Goal: Task Accomplishment & Management: Complete application form

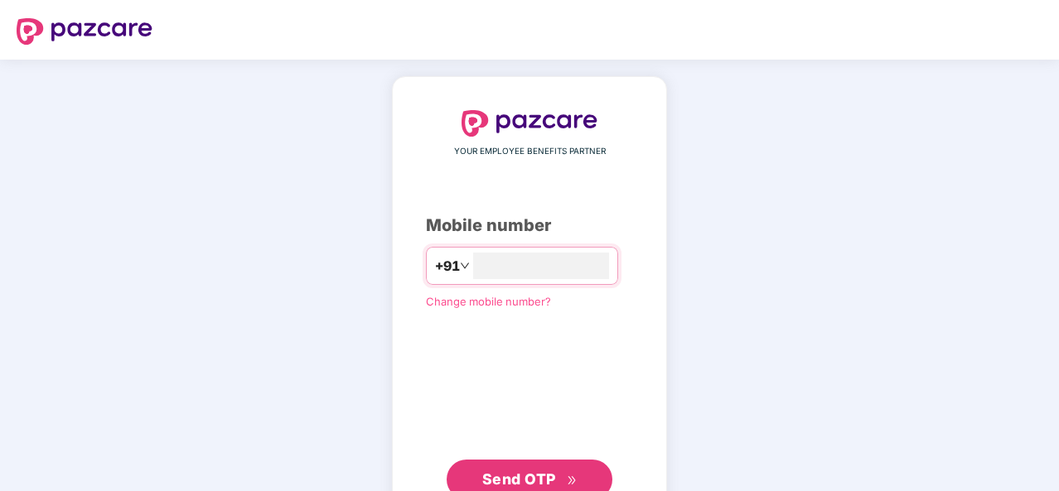
type input "**********"
click at [563, 466] on button "Send OTP" at bounding box center [530, 478] width 166 height 40
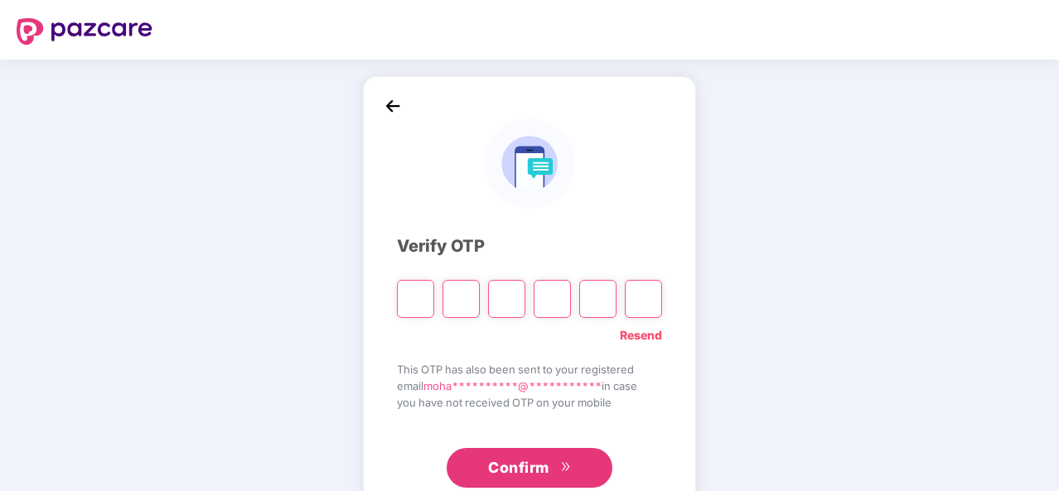
type input "*"
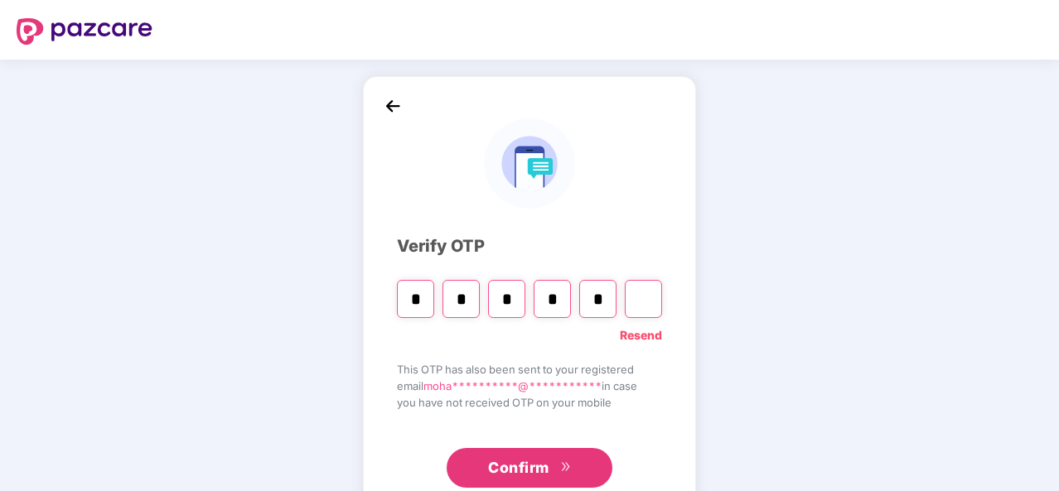
type input "*"
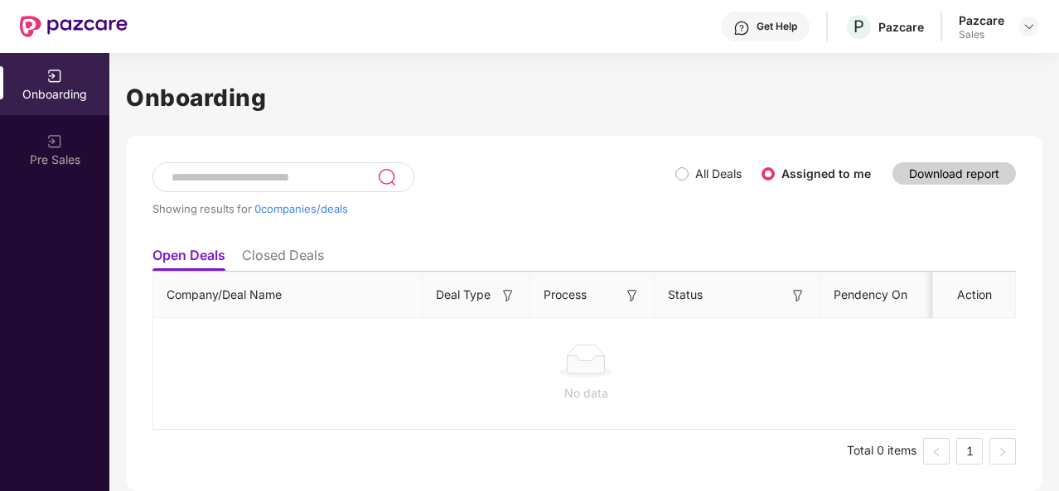
click at [81, 157] on div "Pre Sales" at bounding box center [54, 160] width 109 height 17
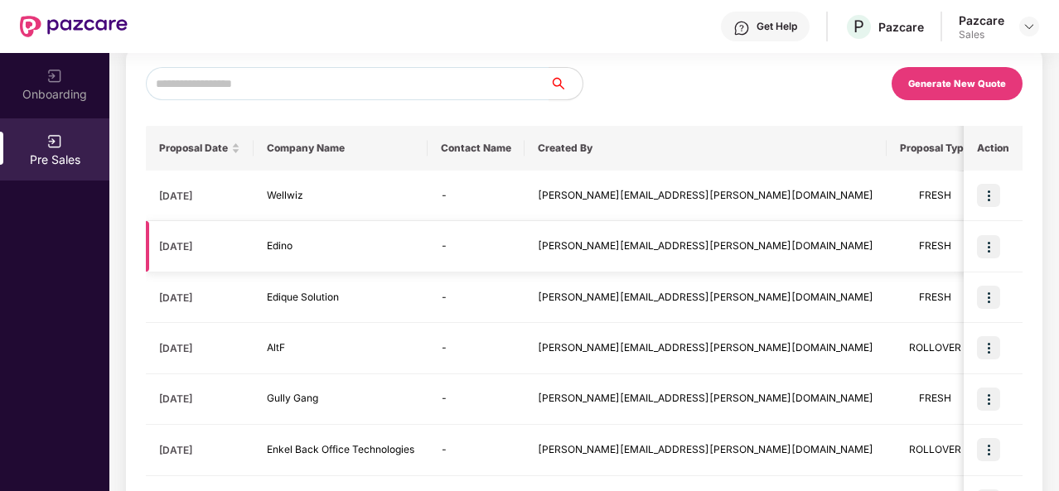
scroll to position [88, 0]
click at [990, 199] on img at bounding box center [988, 196] width 23 height 23
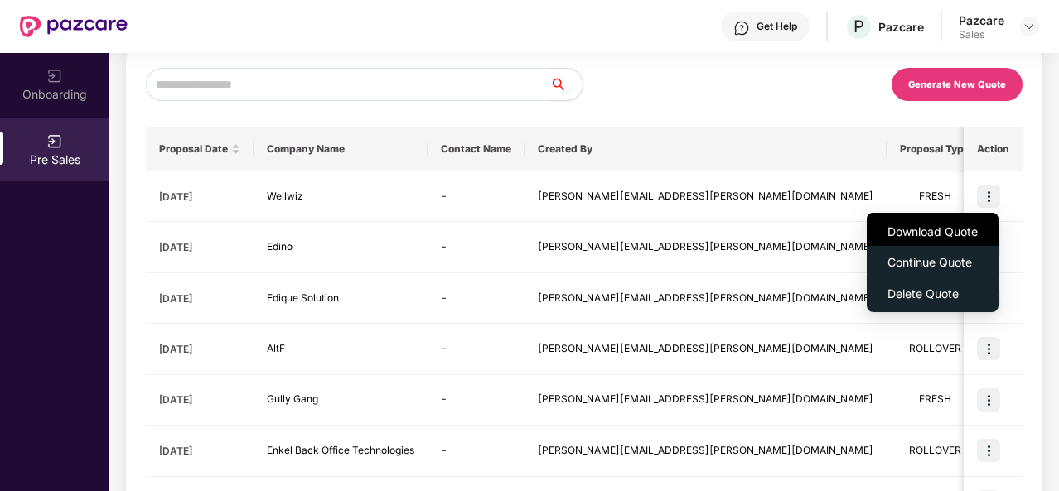
click at [949, 229] on span "Download Quote" at bounding box center [932, 232] width 90 height 18
click at [955, 228] on span "Download Quote" at bounding box center [932, 232] width 90 height 18
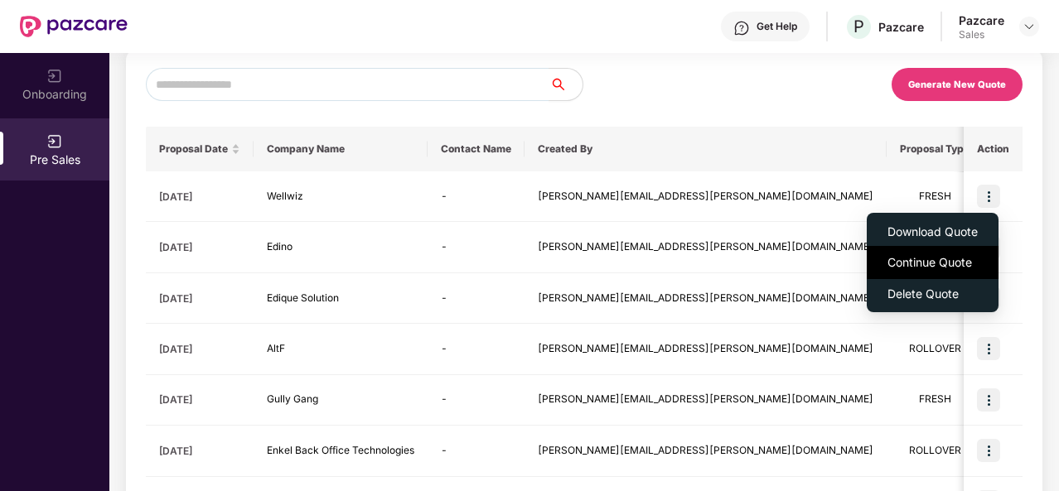
click at [959, 257] on span "Continue Quote" at bounding box center [932, 263] width 90 height 18
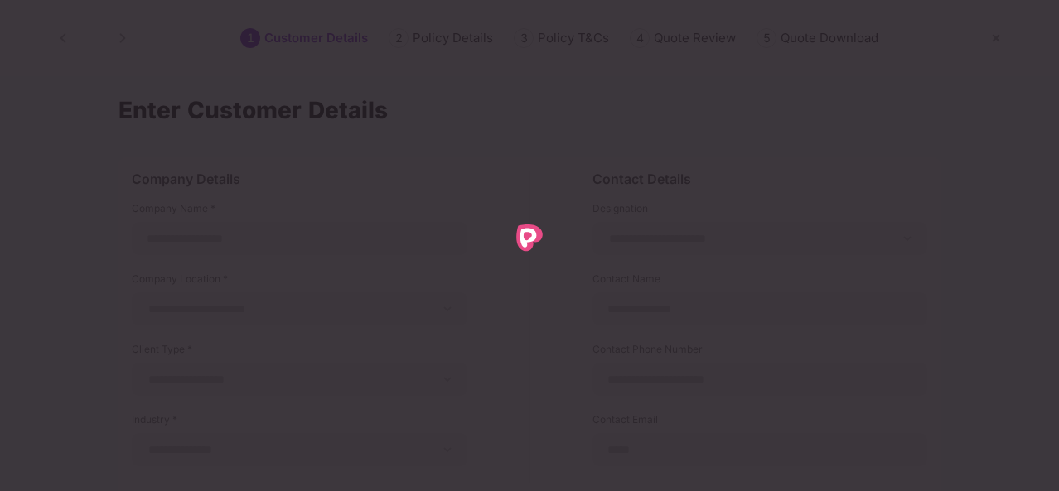
scroll to position [0, 0]
type input "*******"
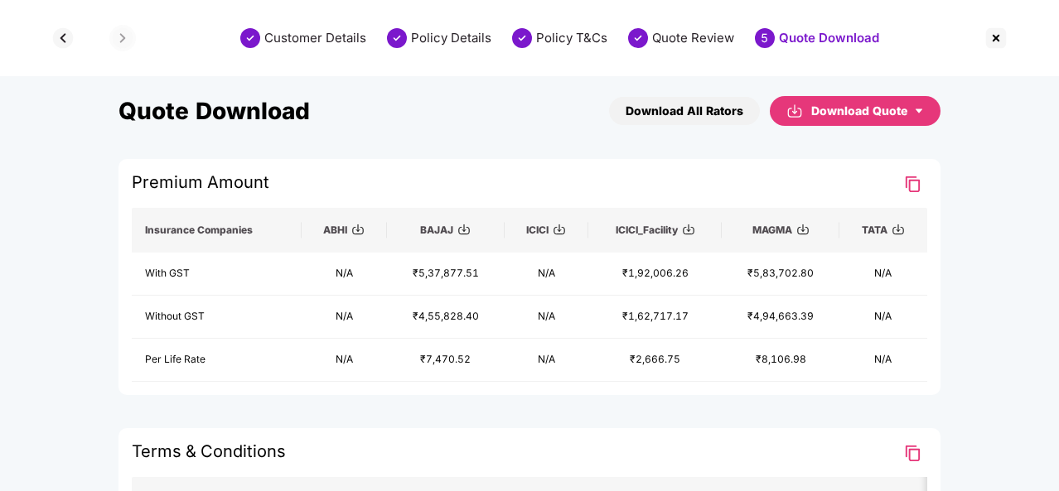
click at [65, 41] on img at bounding box center [63, 38] width 27 height 27
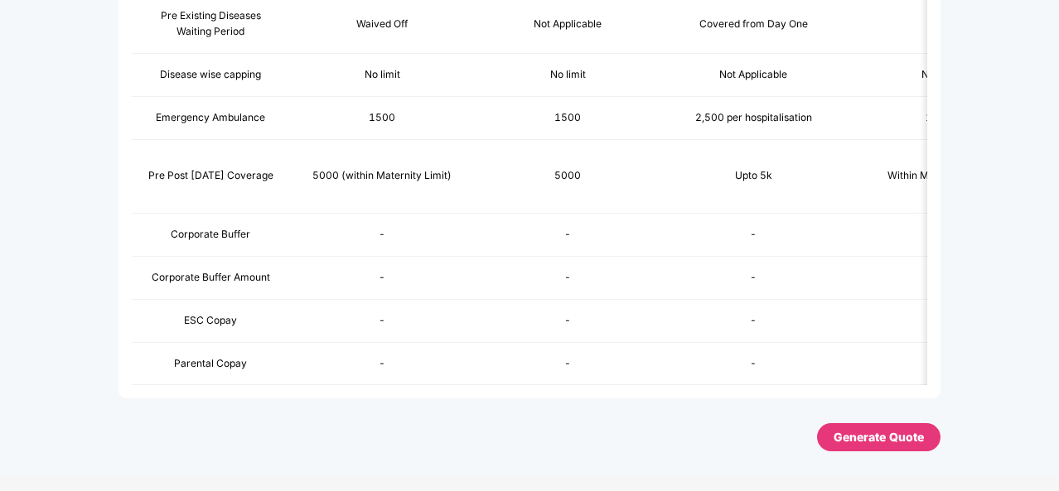
scroll to position [1269, 0]
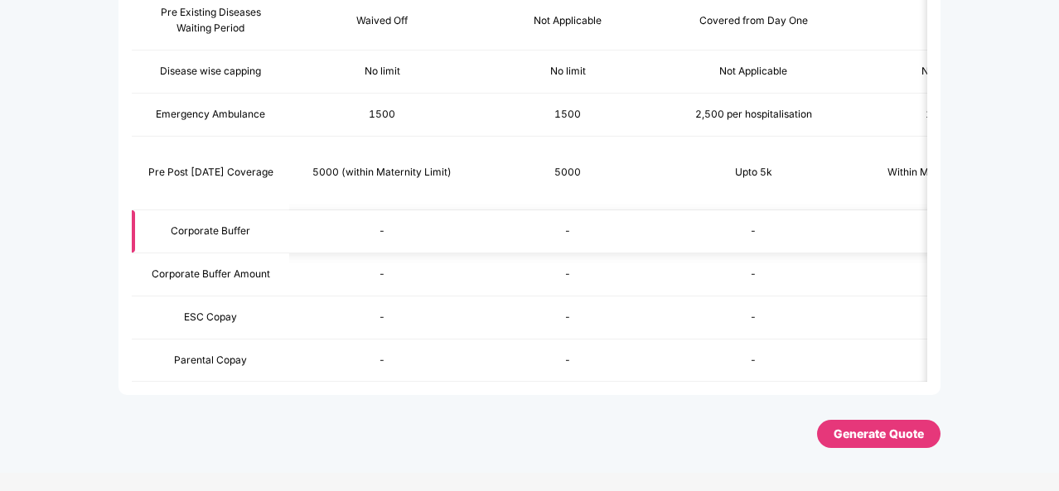
click at [384, 228] on div "-" at bounding box center [381, 232] width 159 height 16
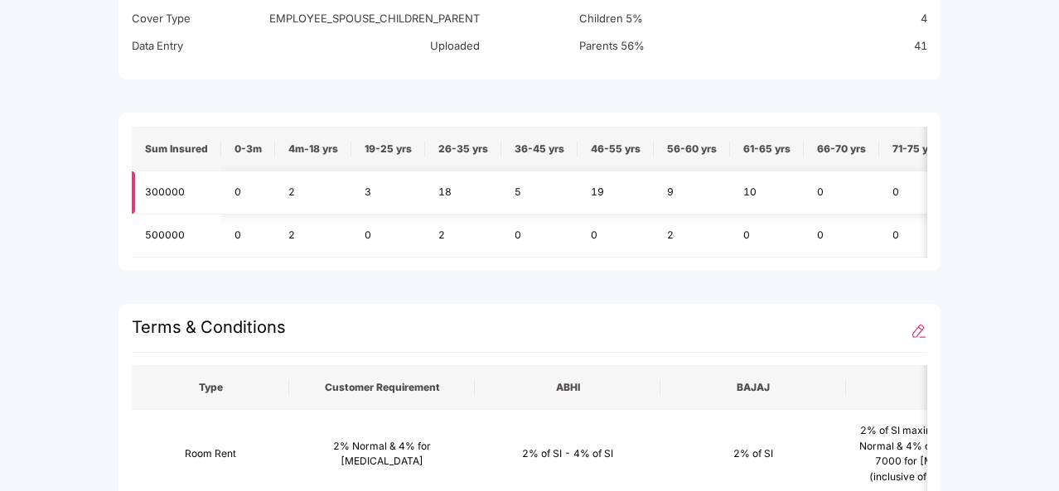
scroll to position [557, 0]
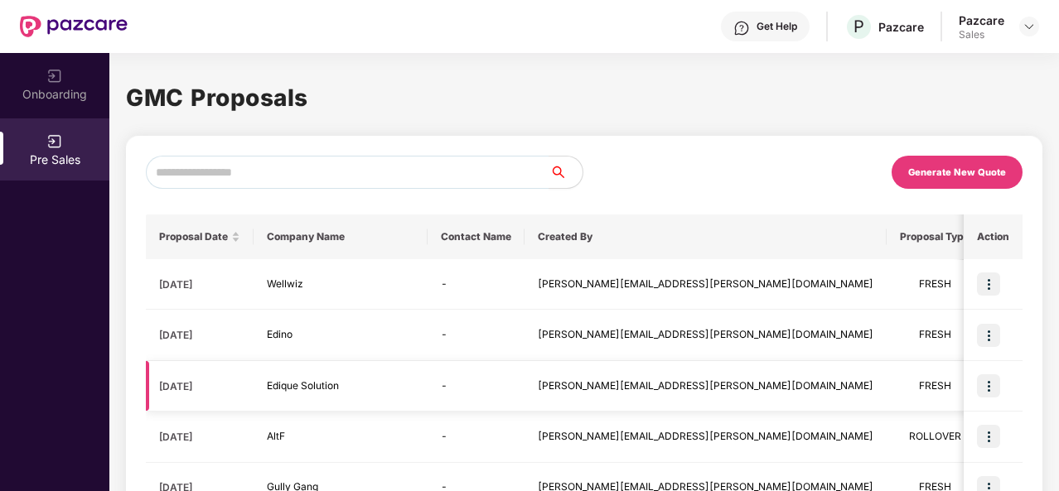
click at [992, 392] on img at bounding box center [988, 385] width 23 height 23
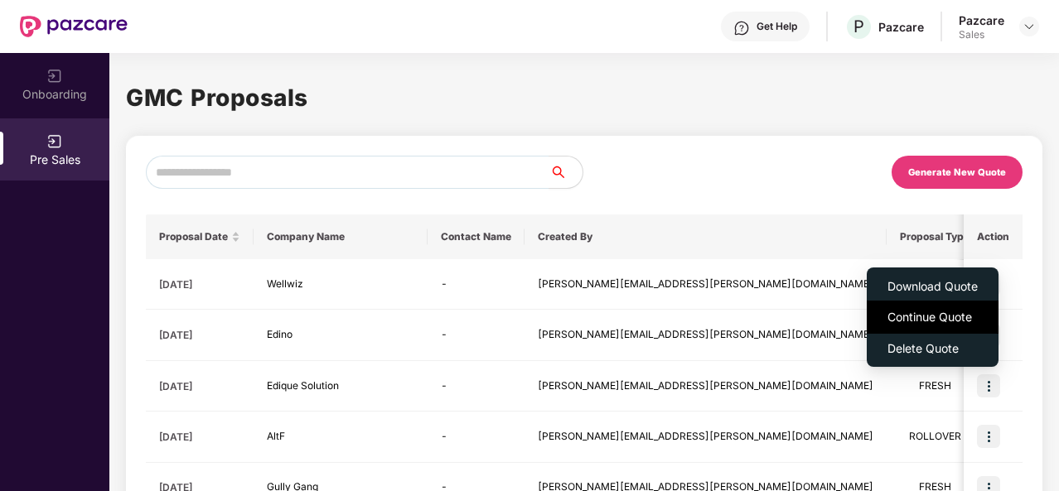
click at [925, 322] on span "Continue Quote" at bounding box center [932, 317] width 90 height 18
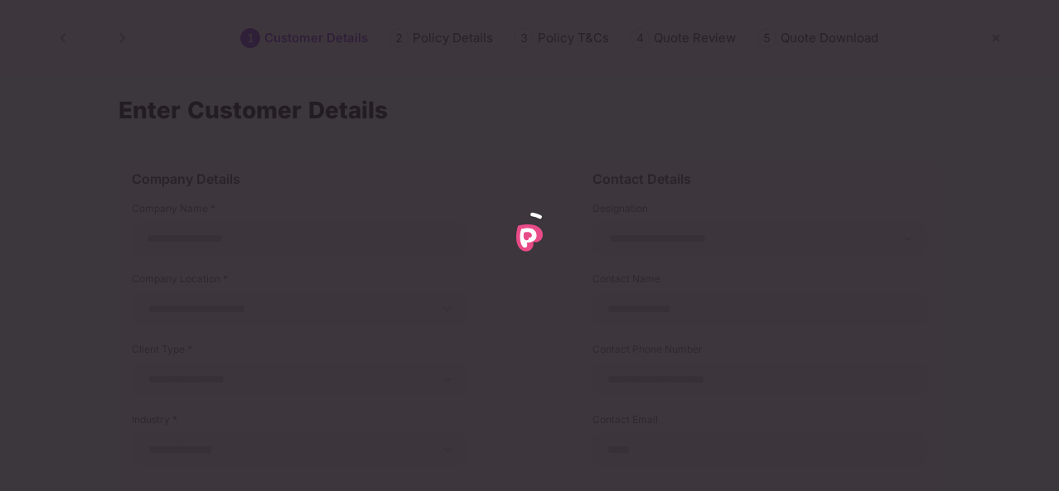
type input "**********"
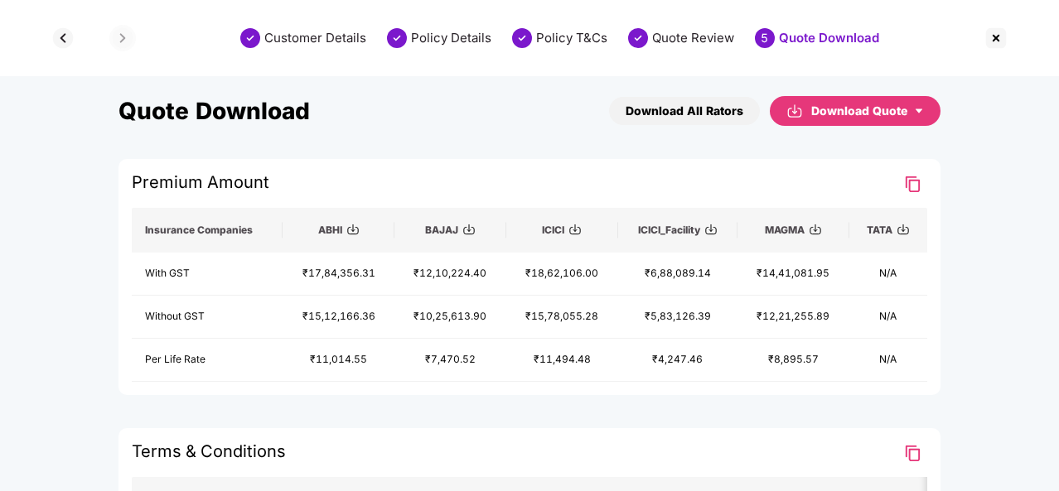
click at [62, 41] on img at bounding box center [63, 38] width 27 height 27
